Goal: Task Accomplishment & Management: Manage account settings

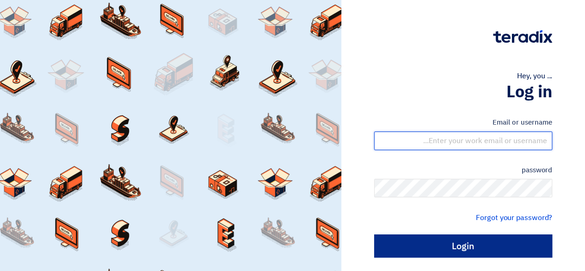
type input "[EMAIL_ADDRESS][DOMAIN_NAME]"
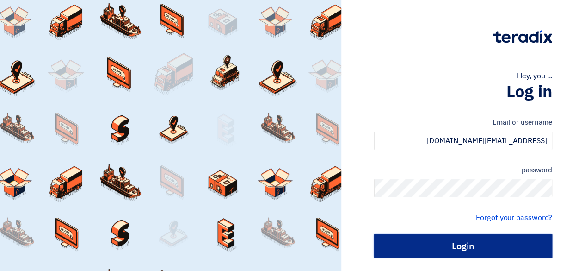
click at [433, 242] on input "Login" at bounding box center [463, 245] width 178 height 23
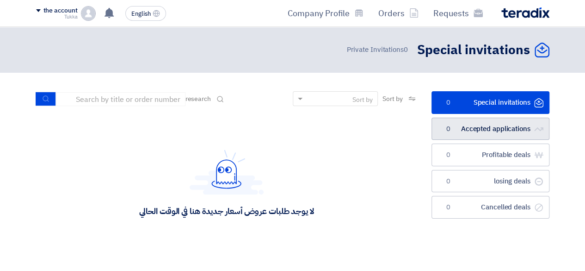
click at [501, 137] on link "الطلبات المقبولة Accepted applications 0" at bounding box center [491, 129] width 118 height 23
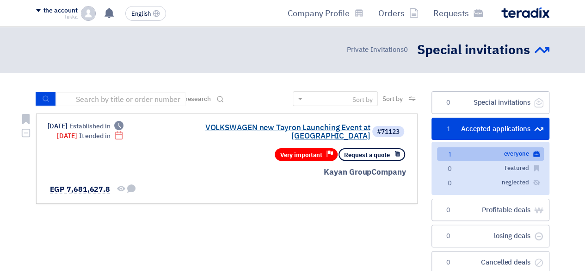
drag, startPoint x: 408, startPoint y: 147, endPoint x: 319, endPoint y: 131, distance: 90.3
click at [319, 131] on font "VOLKSWAGEN new Tayron Launching Event at [GEOGRAPHIC_DATA]" at bounding box center [287, 132] width 165 height 20
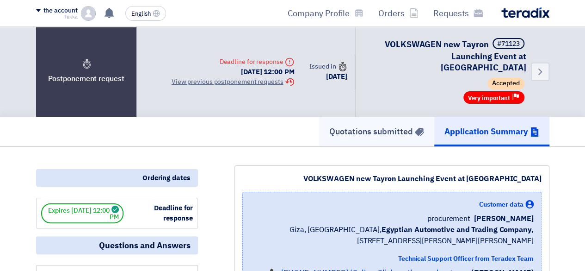
click at [319, 131] on link "Quotations submitted" at bounding box center [376, 132] width 115 height 30
